Goal: Information Seeking & Learning: Learn about a topic

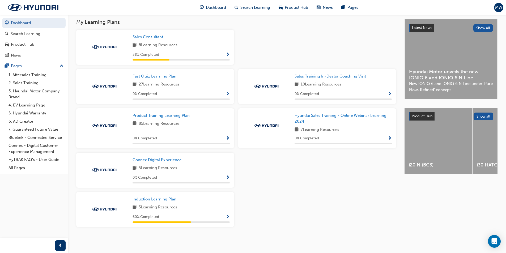
scroll to position [118, 0]
click at [170, 201] on span "Induction Learning Plan" at bounding box center [155, 199] width 44 height 5
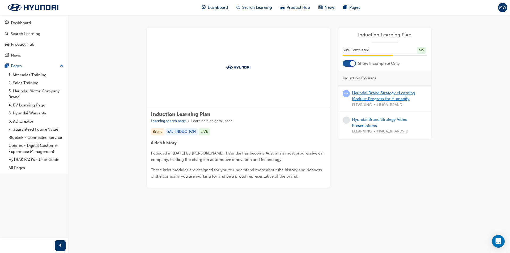
click at [390, 92] on link "Hyundai Brand Strategy eLearning Module: Progress for Humanity" at bounding box center [383, 96] width 63 height 11
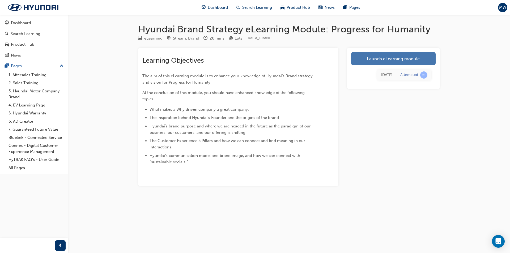
click at [401, 57] on link "Launch eLearning module" at bounding box center [393, 58] width 84 height 13
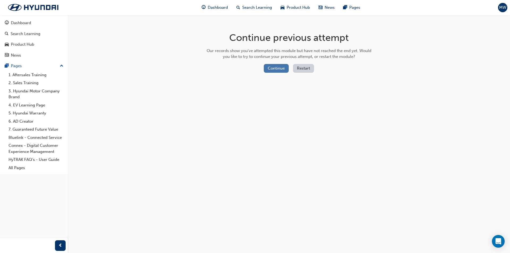
click at [276, 68] on button "Continue" at bounding box center [276, 68] width 25 height 9
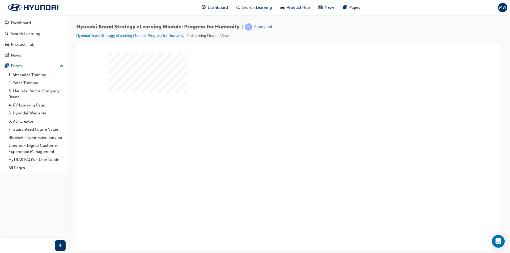
click at [274, 133] on div "play" at bounding box center [274, 133] width 0 height 0
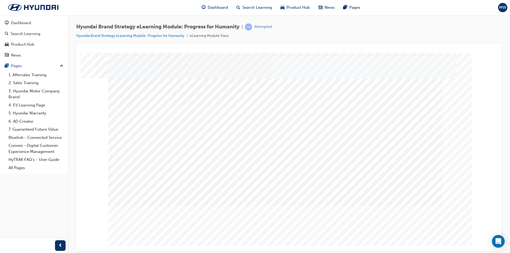
click at [282, 93] on input "True" at bounding box center [281, 96] width 6 height 6
radio input "true"
click at [369, 196] on div at bounding box center [288, 148] width 361 height 191
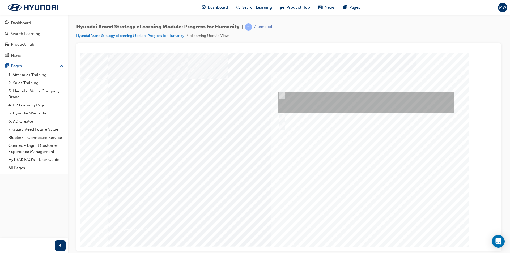
click at [291, 97] on div at bounding box center [365, 102] width 177 height 21
radio input "true"
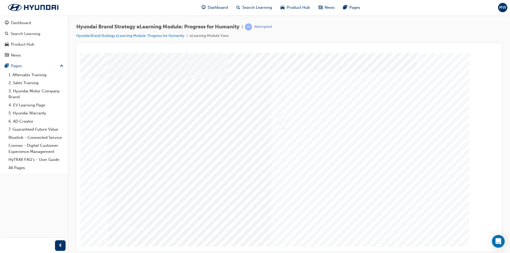
click at [347, 202] on div at bounding box center [288, 148] width 361 height 191
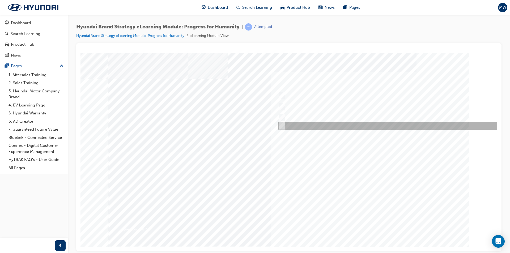
click at [281, 128] on input "All of the above." at bounding box center [281, 126] width 6 height 6
radio input "true"
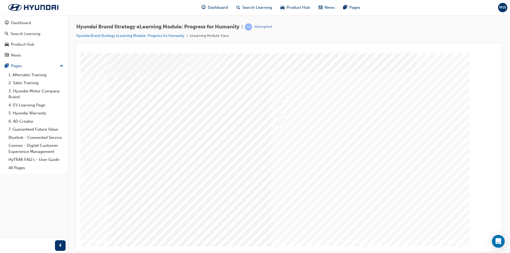
click at [327, 206] on div at bounding box center [288, 148] width 361 height 191
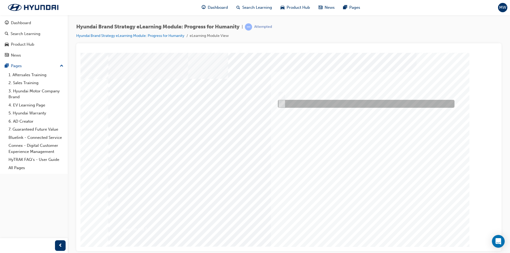
click at [286, 106] on div at bounding box center [365, 104] width 177 height 8
radio input "true"
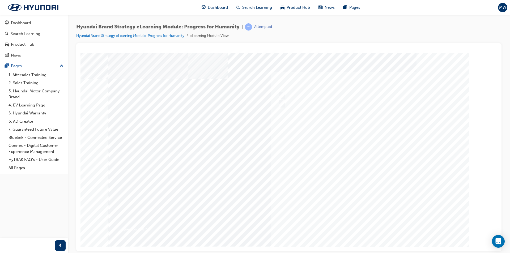
click at [303, 199] on div at bounding box center [288, 148] width 361 height 191
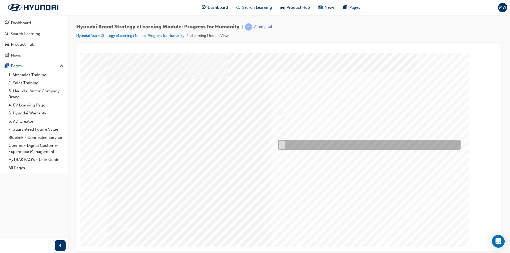
click at [282, 146] on input "All of the above." at bounding box center [281, 145] width 6 height 6
radio input "true"
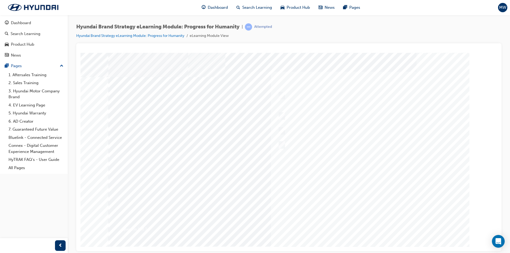
click at [363, 223] on div at bounding box center [288, 148] width 361 height 191
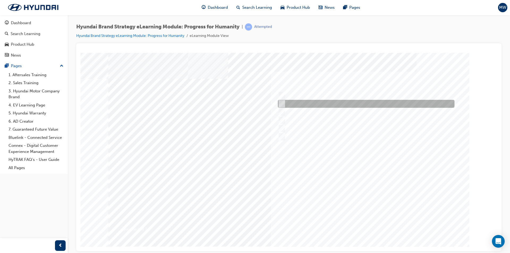
click at [326, 104] on div at bounding box center [365, 104] width 177 height 8
radio input "true"
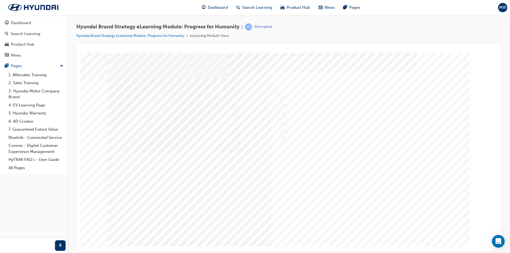
click at [330, 200] on div at bounding box center [288, 148] width 361 height 191
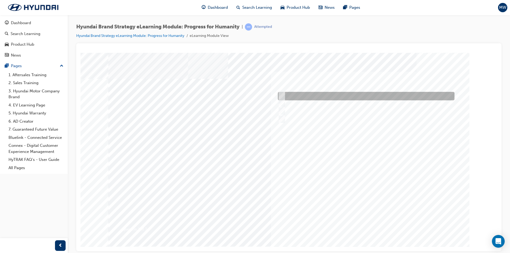
click at [277, 93] on div at bounding box center [365, 96] width 177 height 9
radio input "true"
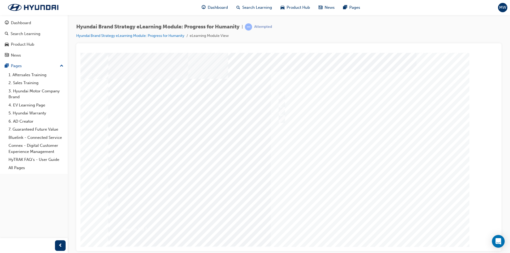
click at [366, 223] on div at bounding box center [288, 148] width 361 height 191
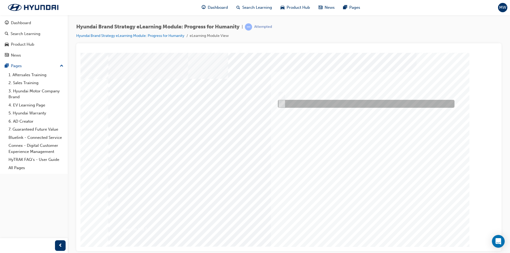
click at [283, 102] on input "False" at bounding box center [281, 104] width 6 height 6
radio input "true"
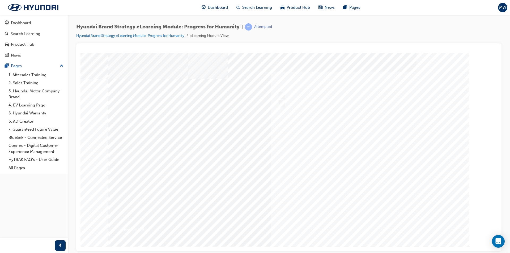
click at [368, 224] on div at bounding box center [288, 148] width 361 height 191
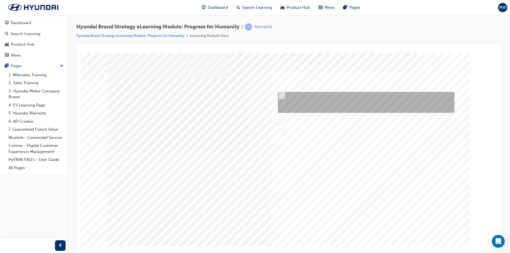
click at [283, 98] on input "The meaning of progress underpins our actions of doing the right thing for huma…" at bounding box center [281, 96] width 6 height 6
radio input "true"
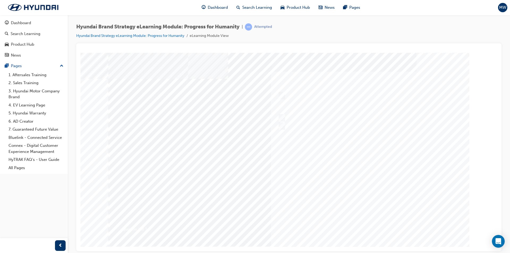
click at [309, 199] on div at bounding box center [288, 148] width 361 height 191
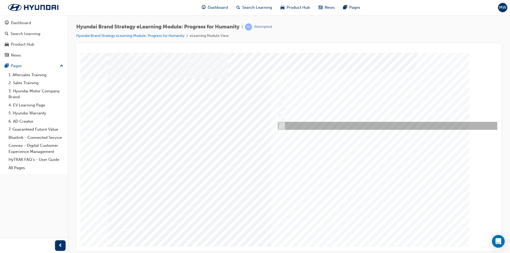
click at [284, 125] on div at bounding box center [392, 126] width 230 height 8
radio input "true"
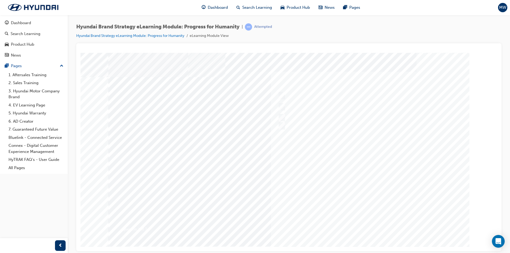
click at [296, 210] on div at bounding box center [286, 154] width 361 height 191
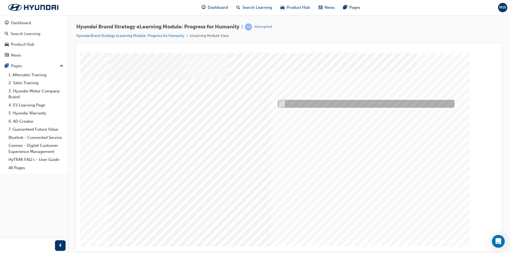
click at [281, 103] on input "False" at bounding box center [281, 104] width 6 height 6
radio input "true"
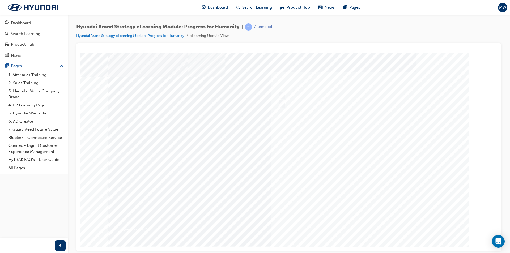
click at [303, 201] on div at bounding box center [288, 148] width 361 height 191
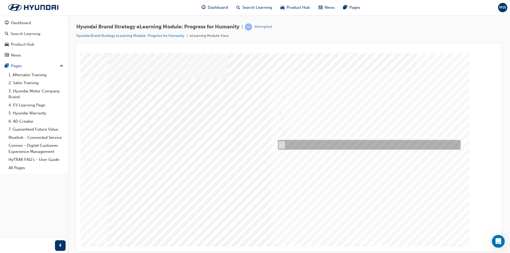
click at [282, 146] on input "All of the above." at bounding box center [281, 145] width 6 height 6
radio input "true"
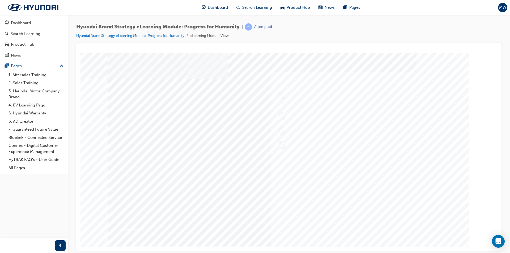
click at [305, 216] on div at bounding box center [288, 148] width 361 height 191
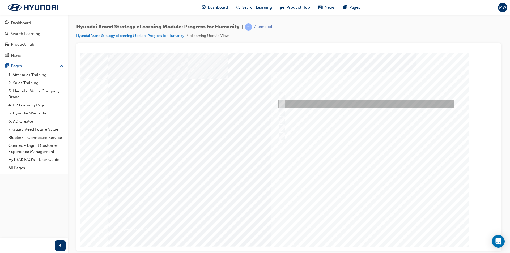
click at [282, 104] on input "Maximised Sportiness" at bounding box center [281, 104] width 6 height 6
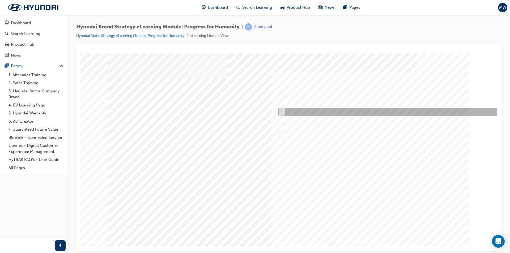
click at [286, 108] on div at bounding box center [392, 112] width 230 height 8
radio input "false"
radio input "true"
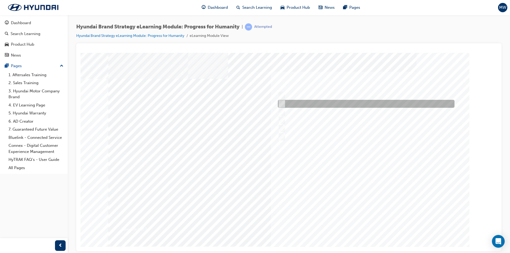
click at [283, 103] on input "Maximised Sportiness" at bounding box center [281, 104] width 6 height 6
radio input "true"
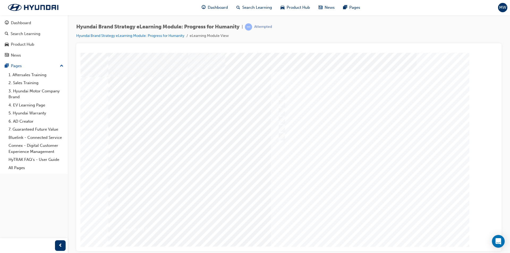
click at [299, 212] on div at bounding box center [288, 148] width 361 height 191
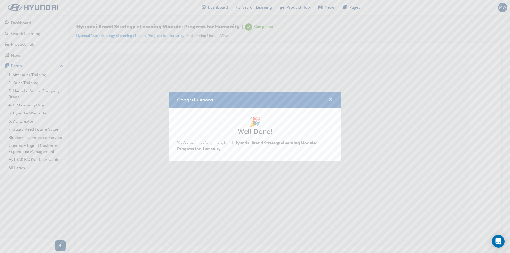
click at [330, 98] on span "cross-icon" at bounding box center [331, 100] width 4 height 5
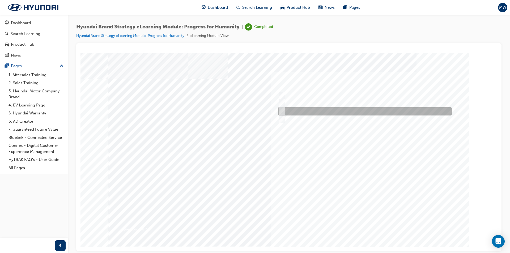
click at [281, 111] on input "Clean Mobility, Connected Mobility, Freedom in Mobility." at bounding box center [281, 111] width 6 height 6
radio input "true"
click at [306, 206] on div at bounding box center [288, 148] width 361 height 191
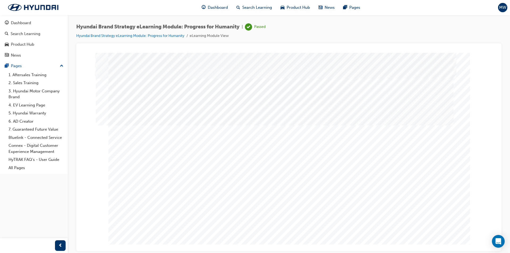
click at [18, 24] on div "Dashboard" at bounding box center [21, 23] width 20 height 6
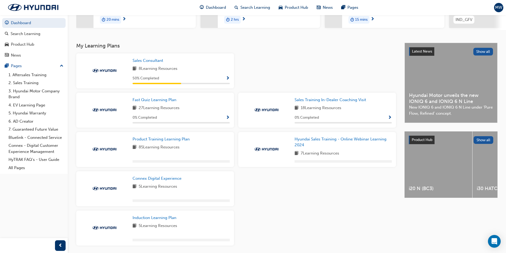
scroll to position [113, 0]
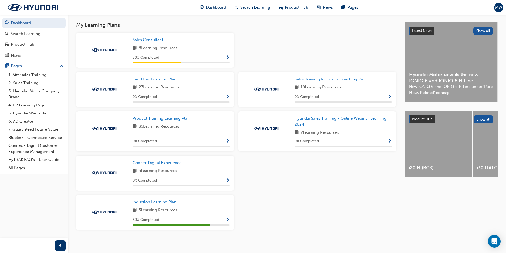
click at [166, 205] on span "Induction Learning Plan" at bounding box center [155, 202] width 44 height 5
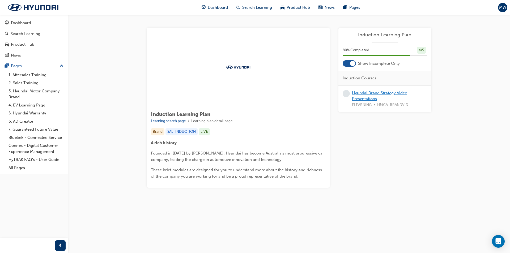
click at [361, 94] on link "Hyundai Brand Strategy Video Presentations" at bounding box center [379, 96] width 55 height 11
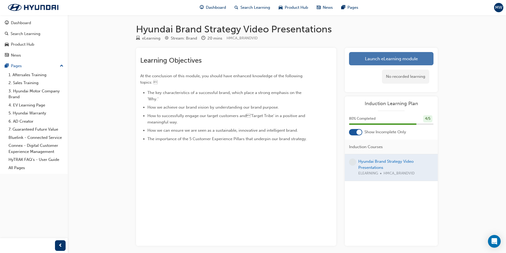
click at [402, 61] on link "Launch eLearning module" at bounding box center [391, 58] width 84 height 13
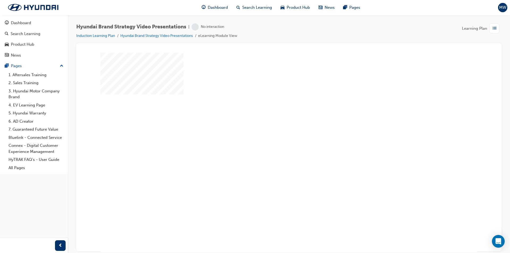
click at [273, 136] on div "play" at bounding box center [273, 136] width 0 height 0
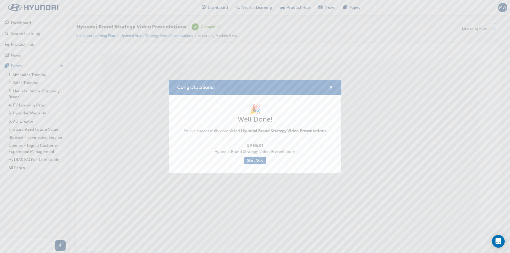
click at [330, 87] on span "cross-icon" at bounding box center [331, 88] width 4 height 5
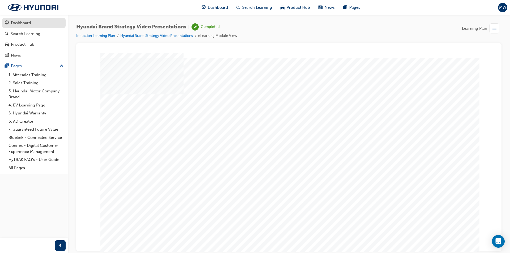
click at [27, 20] on div "Dashboard" at bounding box center [21, 23] width 20 height 6
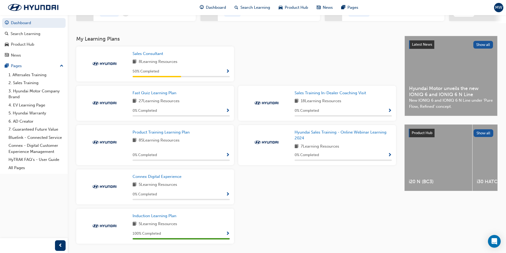
scroll to position [118, 0]
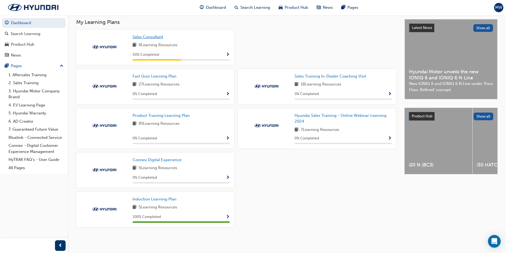
click at [157, 39] on span "Sales Consultant" at bounding box center [148, 37] width 31 height 5
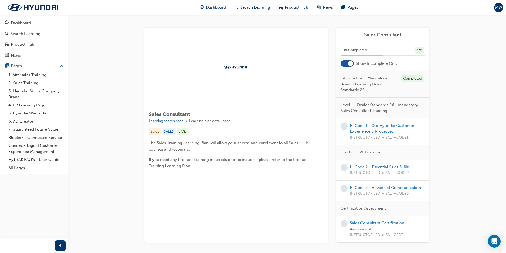
click at [384, 125] on link "H-Code 1 - Our Hyundai Customer Experience & Processes" at bounding box center [382, 128] width 65 height 11
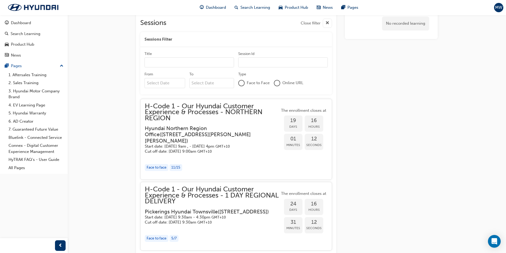
scroll to position [239, 0]
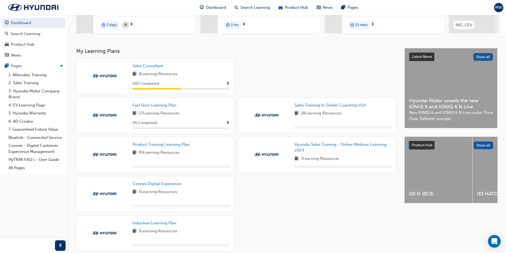
scroll to position [106, 0]
